Goal: Find specific page/section: Find specific page/section

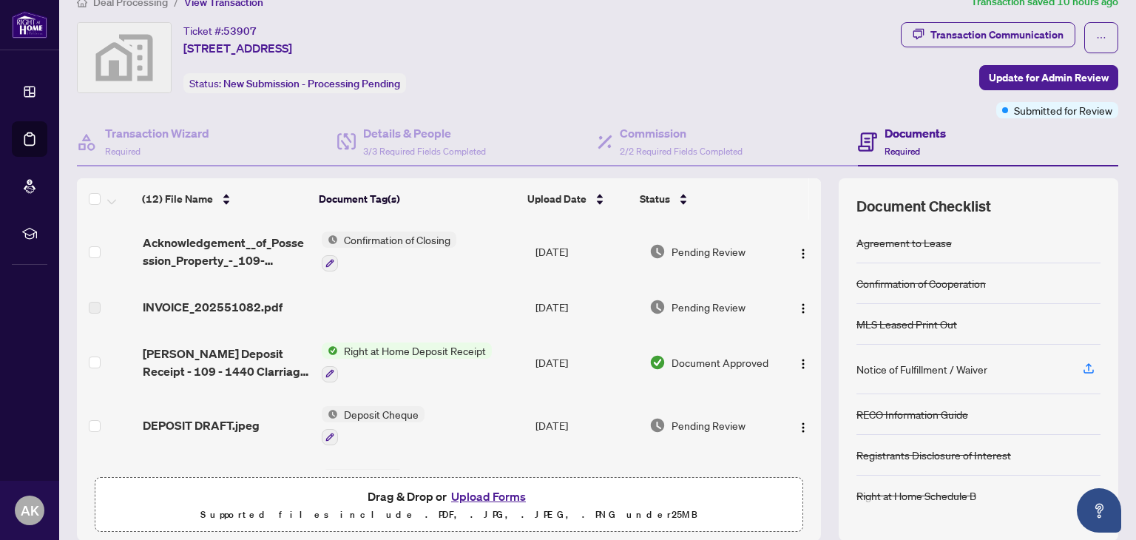
click at [957, 33] on div "Transaction Communication" at bounding box center [996, 35] width 133 height 24
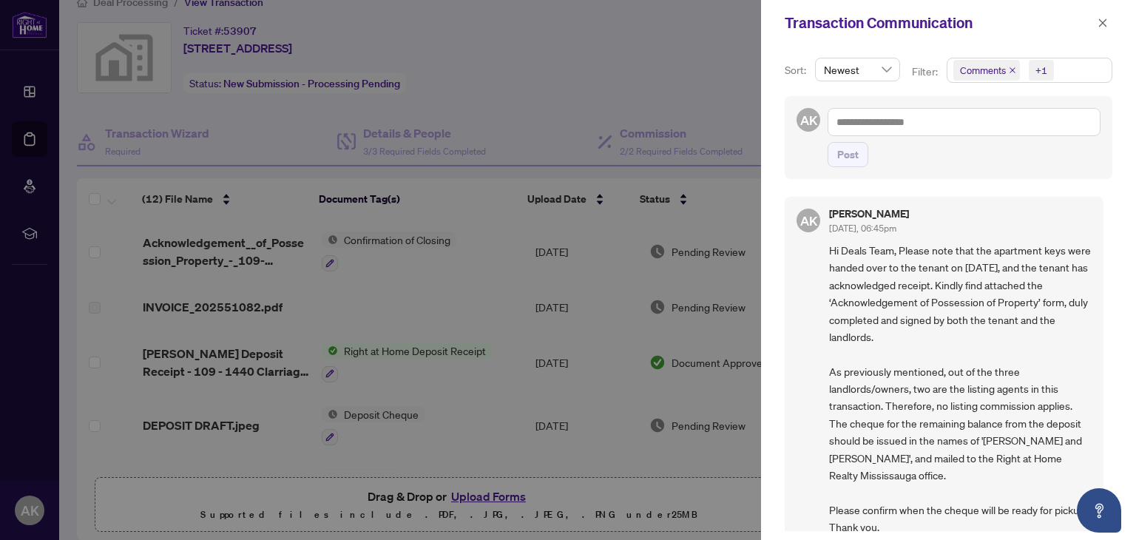
click at [1103, 16] on span "button" at bounding box center [1102, 23] width 10 height 24
